Goal: Entertainment & Leisure: Browse casually

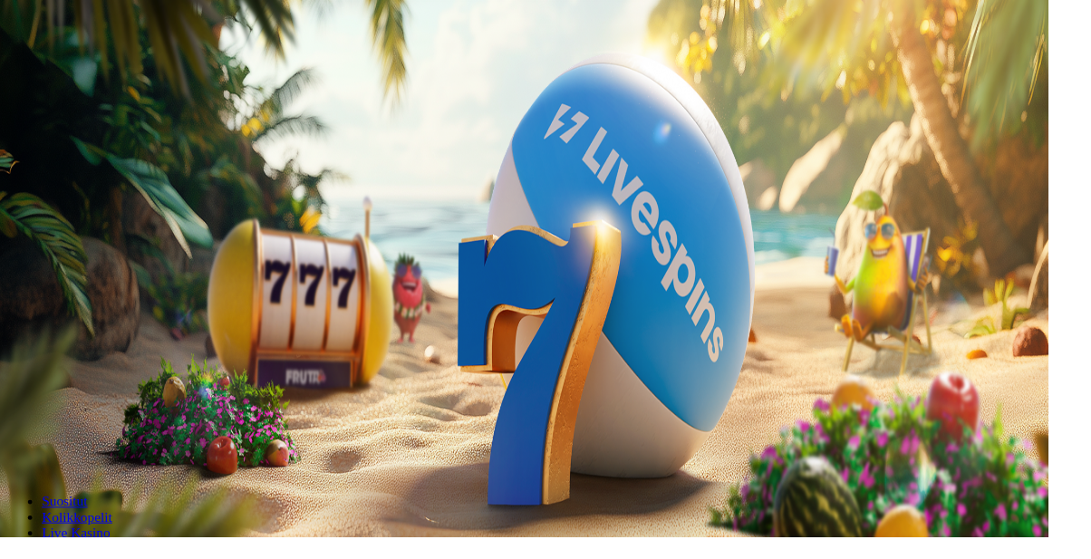
click at [119, 73] on span "Kirjaudu" at bounding box center [125, 66] width 44 height 14
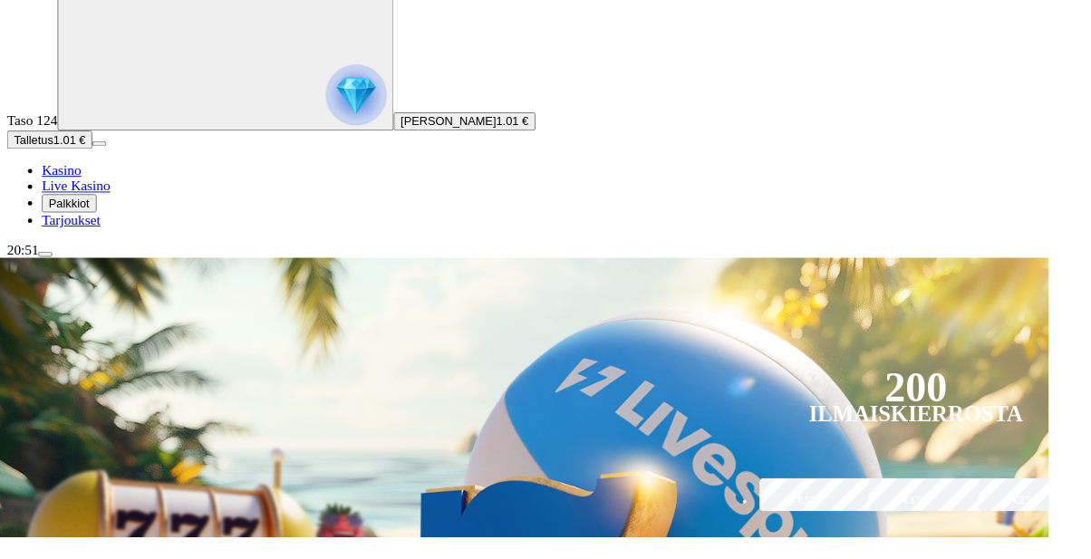
scroll to position [88, 0]
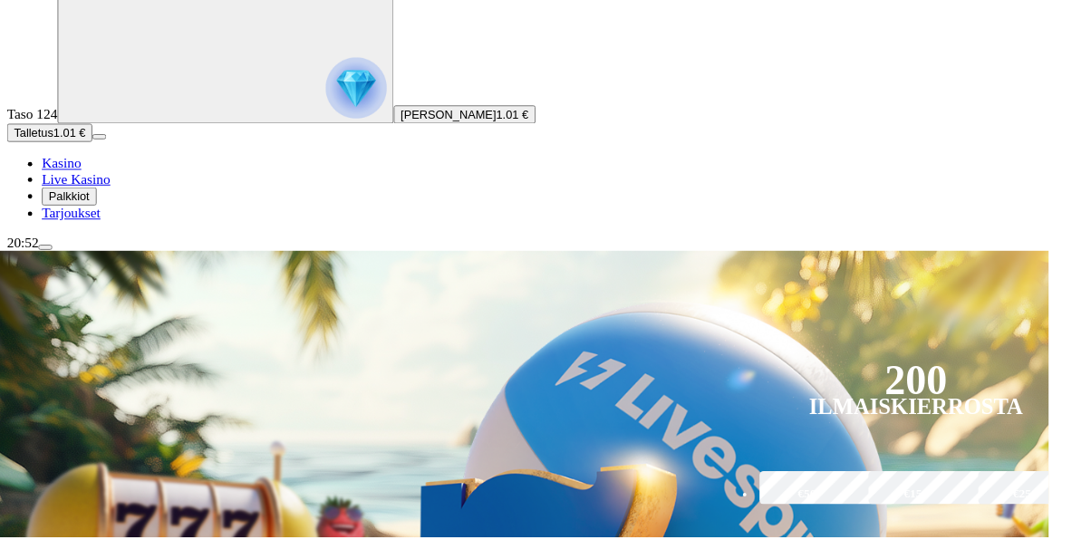
click at [93, 211] on span "Palkkiot" at bounding box center [72, 205] width 43 height 14
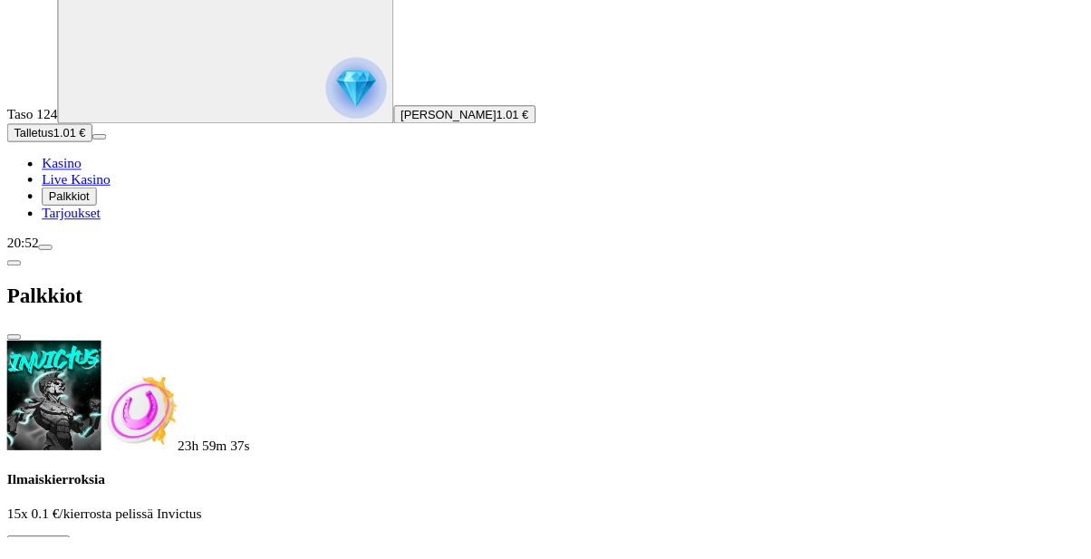
scroll to position [0, 0]
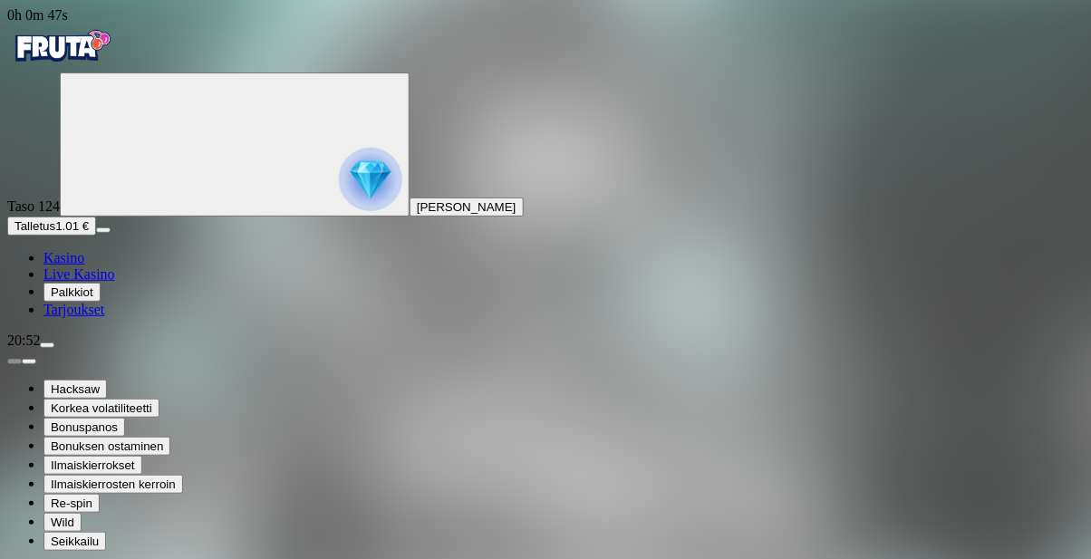
click at [86, 299] on span "Palkkiot" at bounding box center [72, 293] width 43 height 14
click at [84, 266] on span "Kasino" at bounding box center [64, 257] width 41 height 15
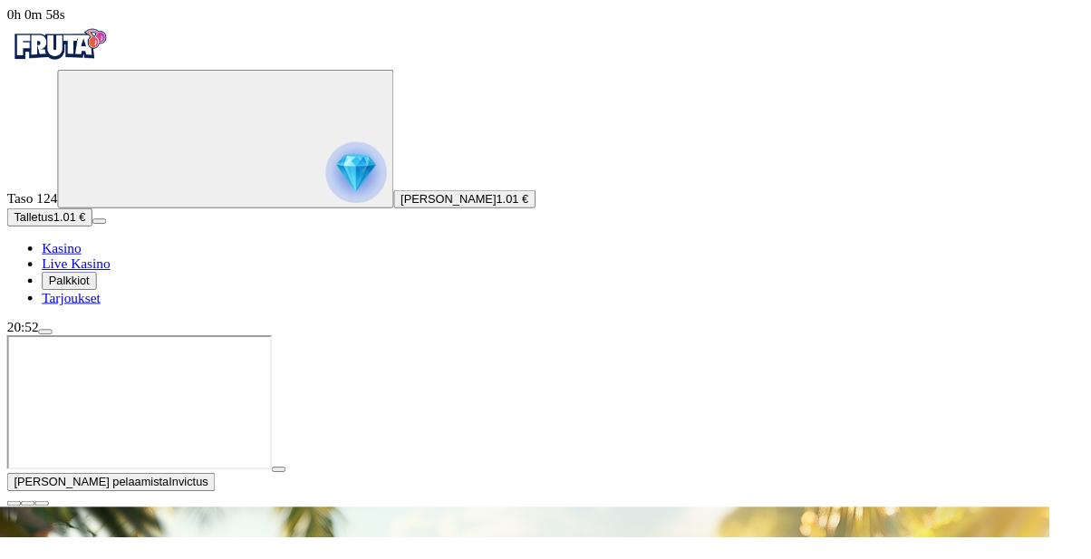
click at [15, 524] on span "close icon" at bounding box center [15, 524] width 0 height 0
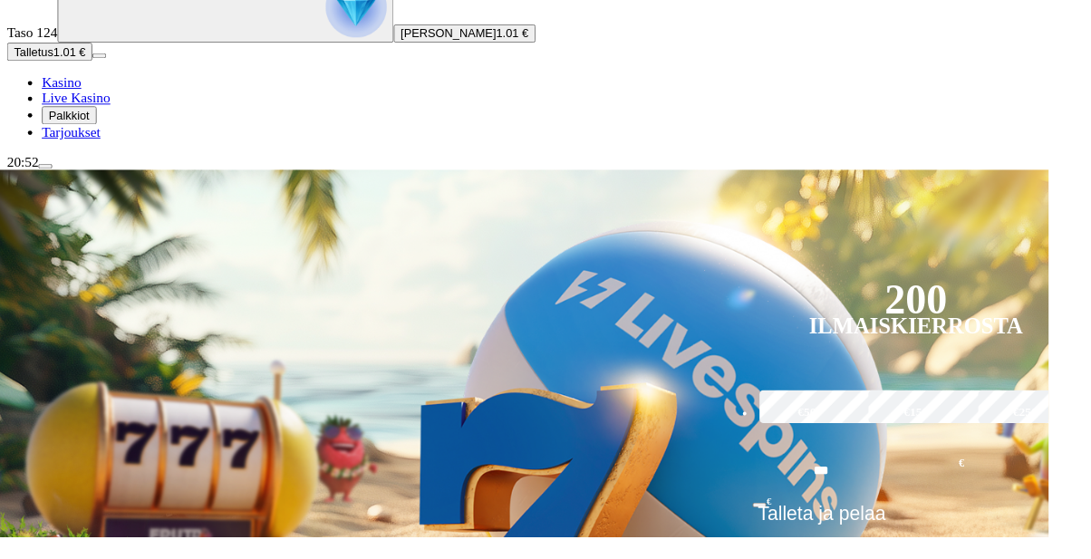
scroll to position [189, 0]
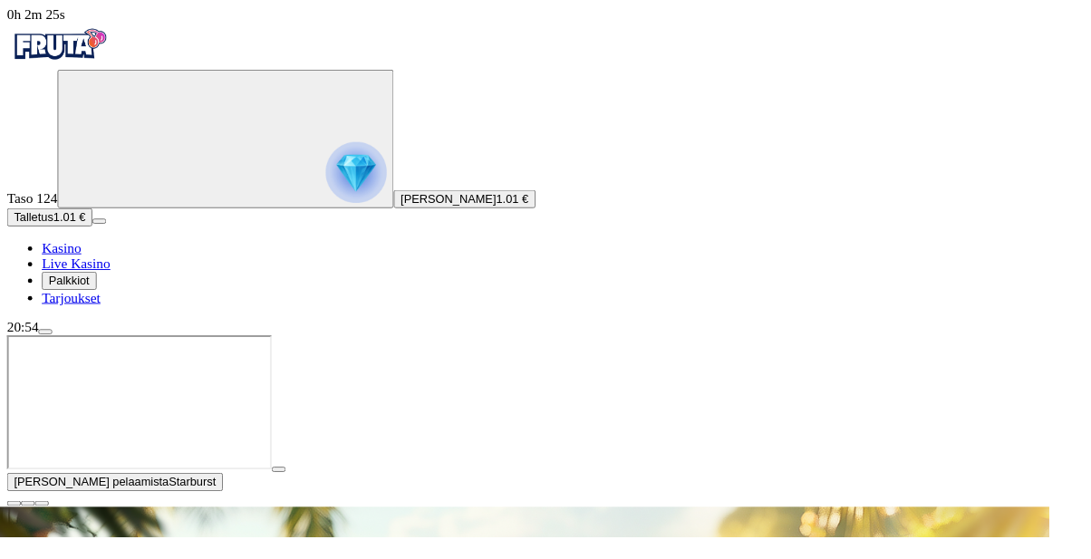
click at [84, 266] on span "Kasino" at bounding box center [64, 257] width 41 height 15
click at [22, 521] on button "button" at bounding box center [14, 523] width 15 height 5
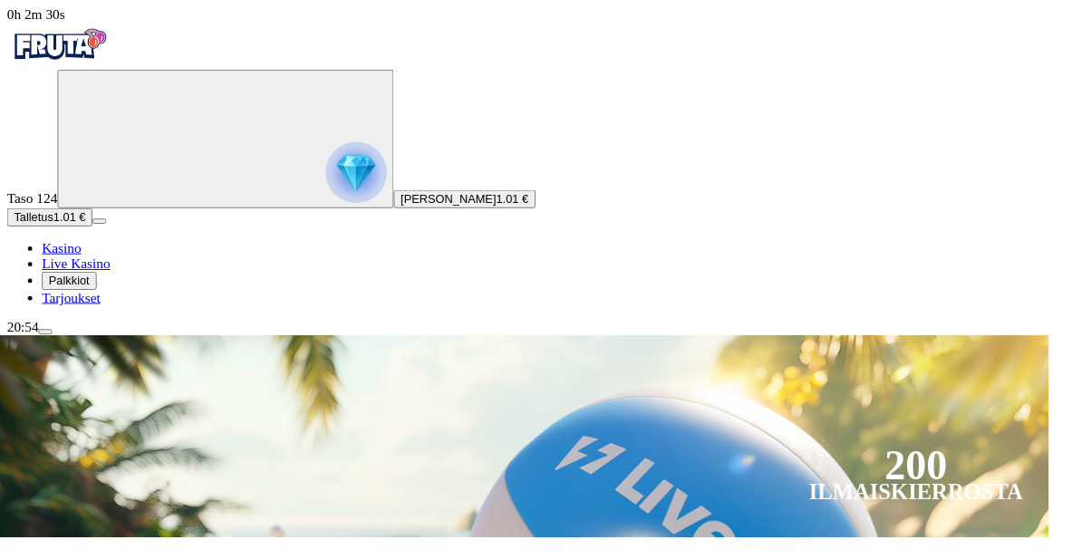
click at [77, 266] on span "Kasino" at bounding box center [64, 257] width 41 height 15
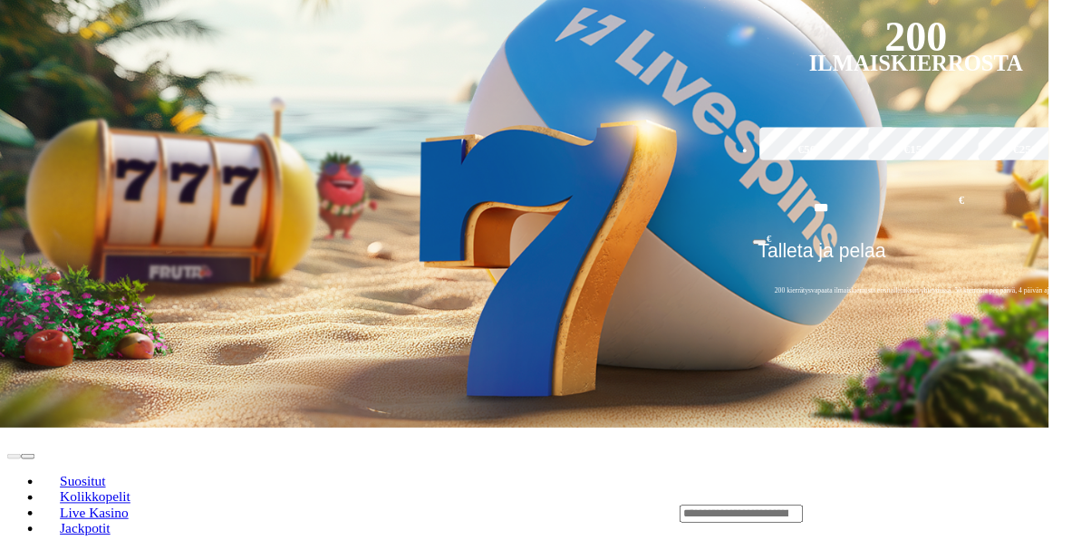
scroll to position [459, 0]
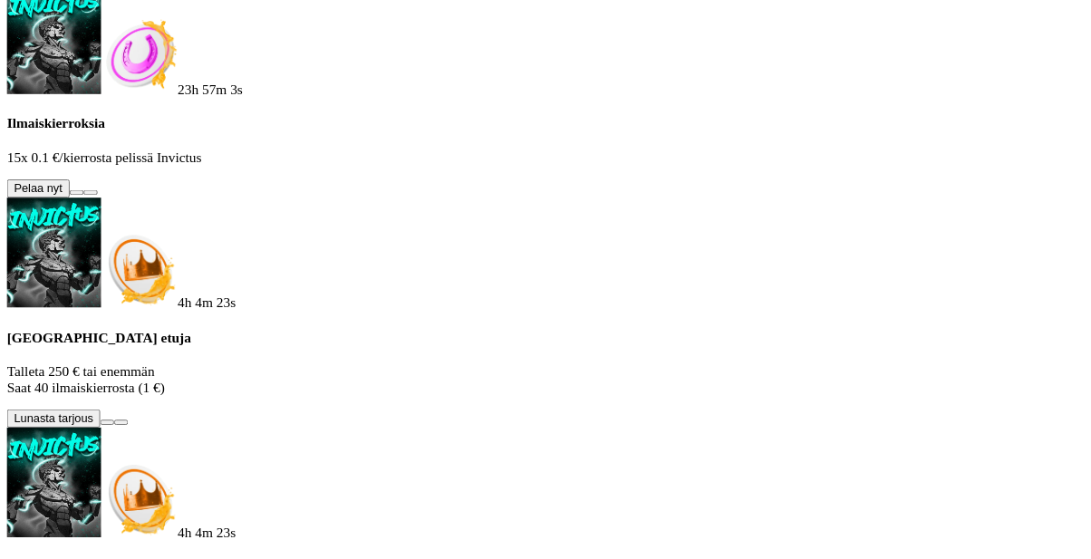
click at [87, 198] on button at bounding box center [80, 200] width 15 height 5
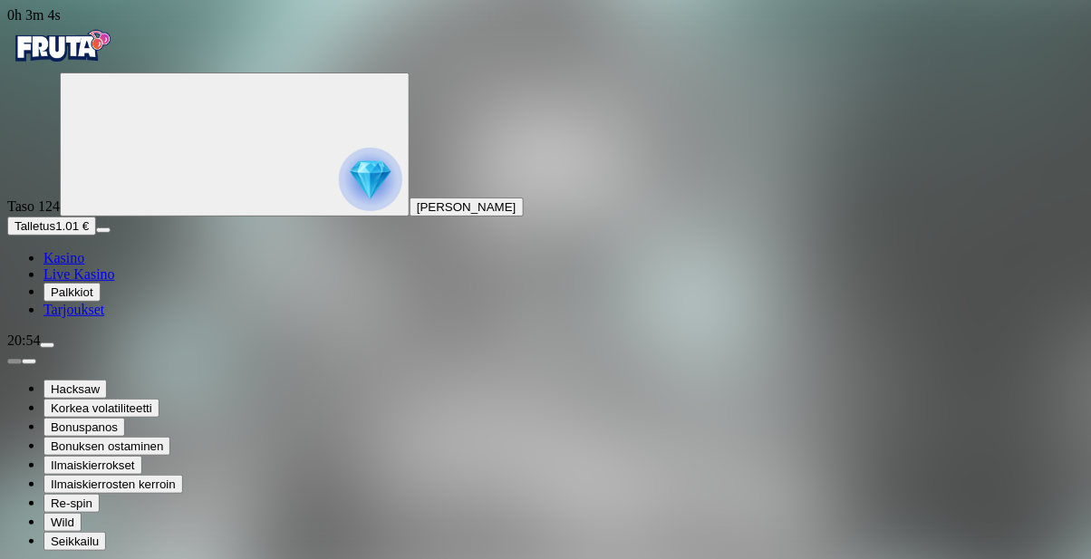
click at [47, 345] on span "menu icon" at bounding box center [47, 345] width 0 height 0
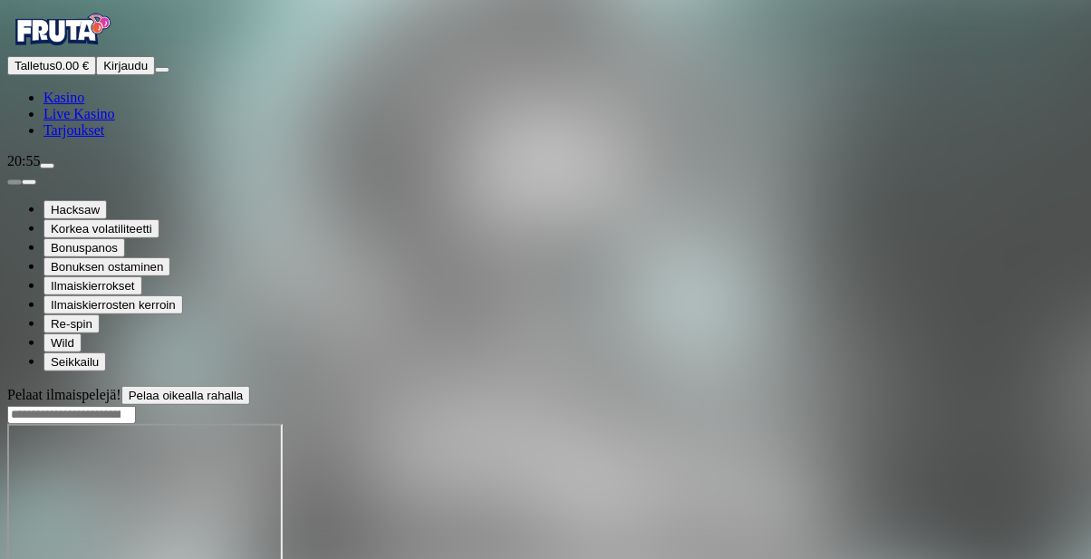
click at [47, 166] on span "chat icon" at bounding box center [47, 166] width 0 height 0
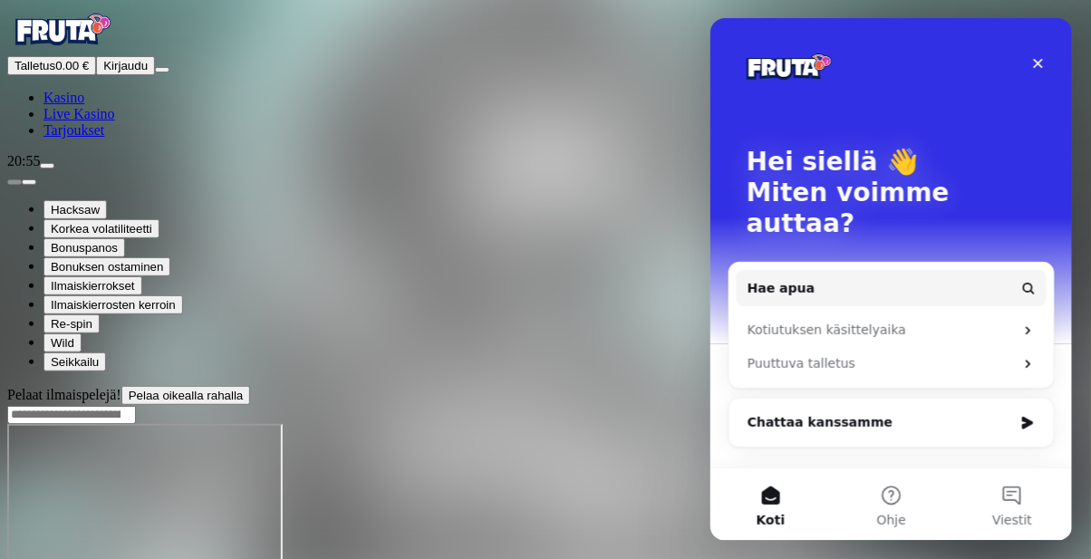
click at [1037, 37] on div "Hei siellä 👋 Miten voimme auttaa?" at bounding box center [891, 195] width 326 height 357
click at [1041, 54] on div "Sulje" at bounding box center [1038, 62] width 33 height 33
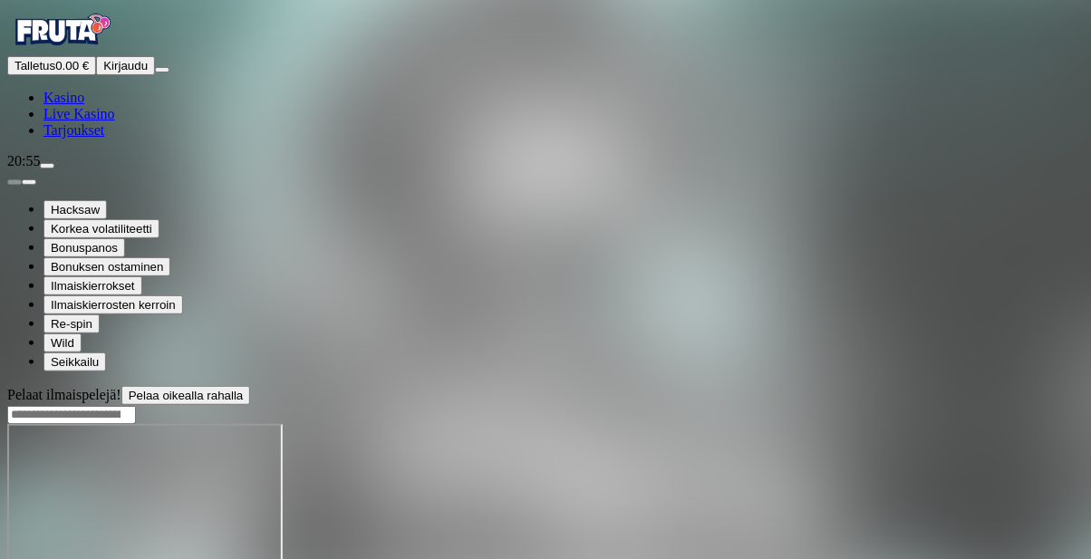
click at [280, 386] on div "Pelaat ilmaispelejä! Pelaa oikealla rahalla" at bounding box center [545, 395] width 1077 height 19
click at [218, 509] on main "Pelaat ilmaispelejä! Pelaa oikealla rahalla" at bounding box center [545, 485] width 1077 height 198
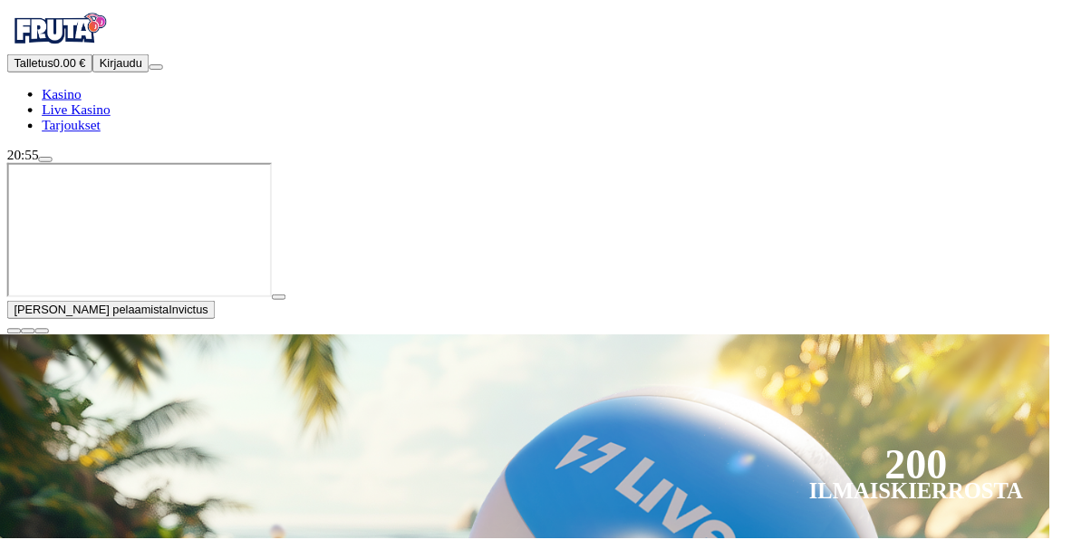
click at [47, 166] on span "chat icon" at bounding box center [47, 166] width 0 height 0
